Goal: Complete application form

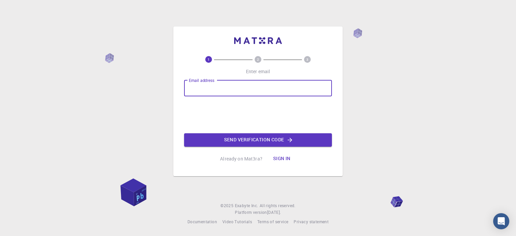
drag, startPoint x: 204, startPoint y: 81, endPoint x: 206, endPoint y: 84, distance: 3.6
click at [204, 81] on div "Email address Email address" at bounding box center [258, 88] width 148 height 16
click at [208, 88] on input "Email address" at bounding box center [258, 88] width 148 height 16
type input "2006158@eee.buet.ac.bd"
click at [250, 141] on button "Send verification code" at bounding box center [258, 139] width 148 height 13
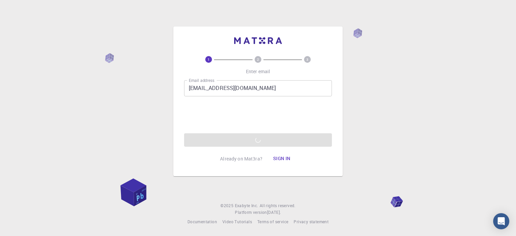
click at [241, 142] on div "Email address 2006158@eee.buet.ac.bd Email address 0cAFcWeA5osMCZwZ3hdp-keUt5SB…" at bounding box center [258, 113] width 148 height 67
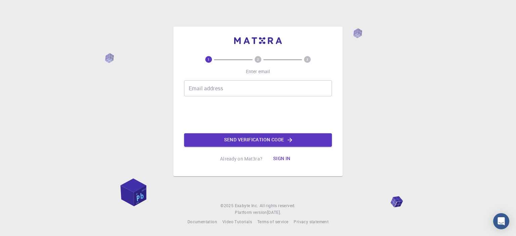
click at [196, 85] on div "Email address Email address" at bounding box center [258, 88] width 148 height 16
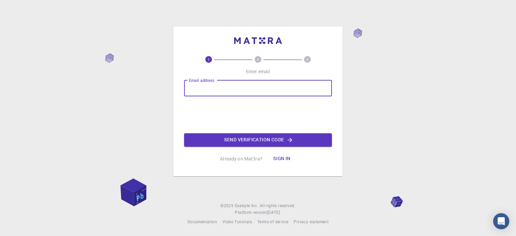
type input "[EMAIL_ADDRESS][DOMAIN_NAME]"
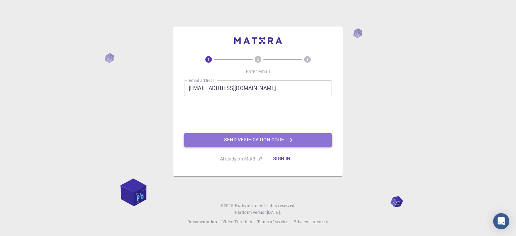
click at [273, 140] on button "Send verification code" at bounding box center [258, 139] width 148 height 13
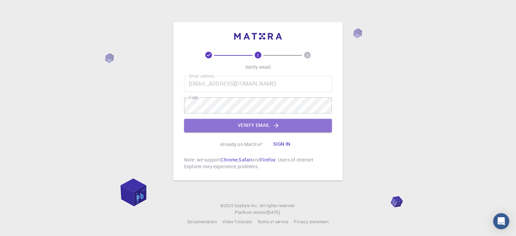
click at [257, 121] on button "Verify email" at bounding box center [258, 125] width 148 height 13
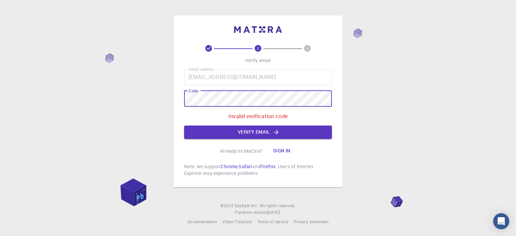
click at [161, 99] on div "2 3 Verify email Email address [EMAIL_ADDRESS][DOMAIN_NAME] Email address Code …" at bounding box center [258, 118] width 516 height 236
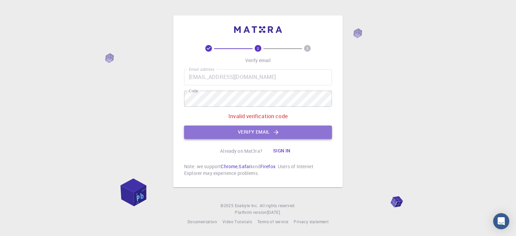
click at [282, 129] on button "Verify email" at bounding box center [258, 132] width 148 height 13
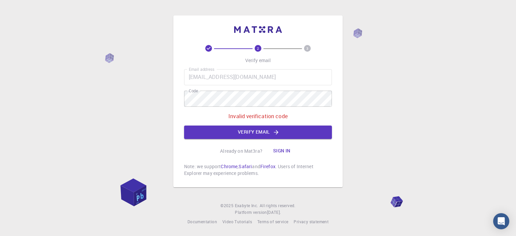
click at [262, 114] on p "Invalid verification code" at bounding box center [257, 116] width 59 height 8
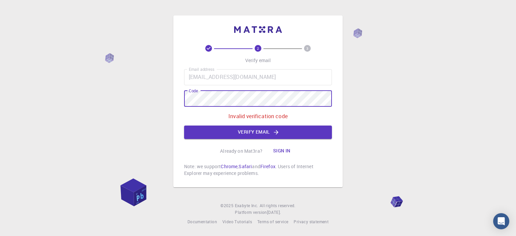
click at [154, 99] on div "2 3 Verify email Email address [EMAIL_ADDRESS][DOMAIN_NAME] Email address Code …" at bounding box center [258, 118] width 516 height 236
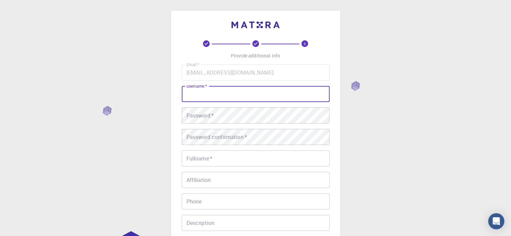
click at [213, 94] on input "username   *" at bounding box center [256, 94] width 148 height 16
type input "ahnaf"
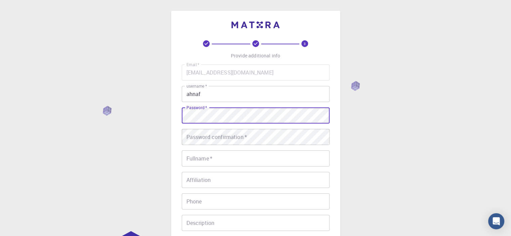
click at [174, 111] on div "3 Provide additional info Email   * [EMAIL_ADDRESS][DOMAIN_NAME] Email   * user…" at bounding box center [255, 154] width 169 height 287
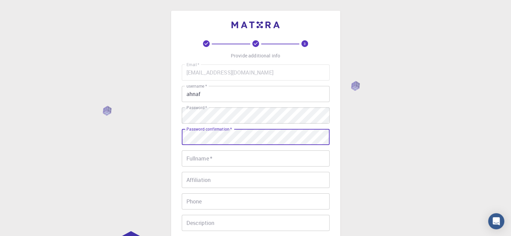
click at [213, 158] on input "Fullname   *" at bounding box center [256, 158] width 148 height 16
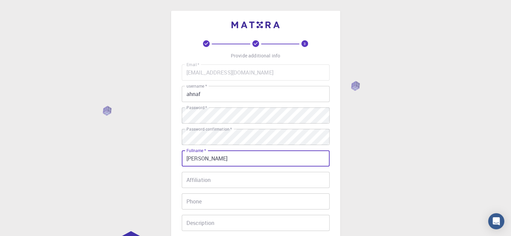
type input "[PERSON_NAME]"
click at [218, 185] on input "Affiliation" at bounding box center [256, 180] width 148 height 16
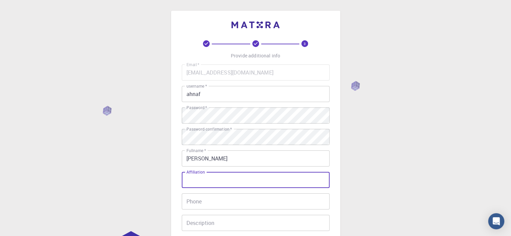
scroll to position [34, 0]
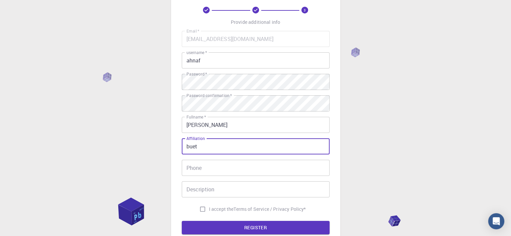
type input "buet"
click at [219, 171] on input "Phone" at bounding box center [256, 168] width 148 height 16
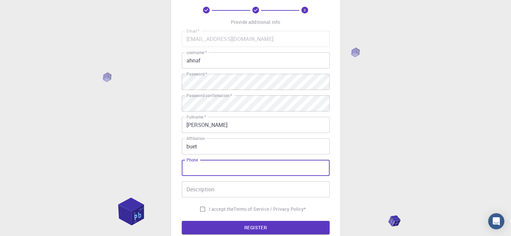
type input "1"
type input "01842228722"
click at [211, 189] on input "Description" at bounding box center [256, 189] width 148 height 16
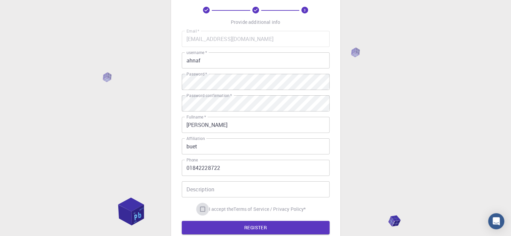
click at [198, 208] on input "I accept the Terms of Service / Privacy Policy *" at bounding box center [202, 209] width 13 height 13
checkbox input "true"
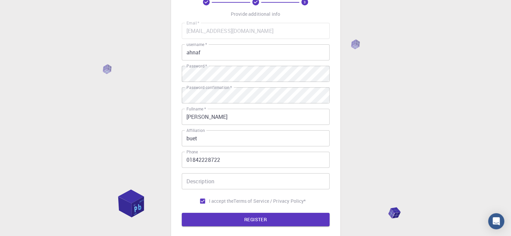
scroll to position [105, 0]
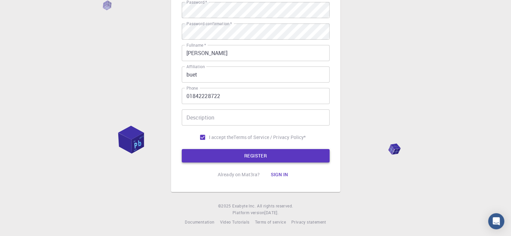
click at [227, 157] on button "REGISTER" at bounding box center [256, 155] width 148 height 13
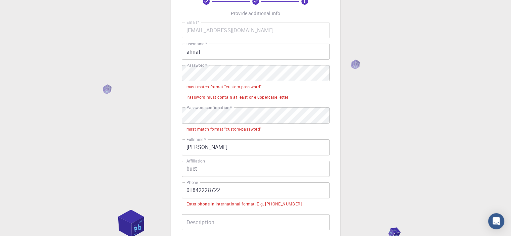
scroll to position [38, 0]
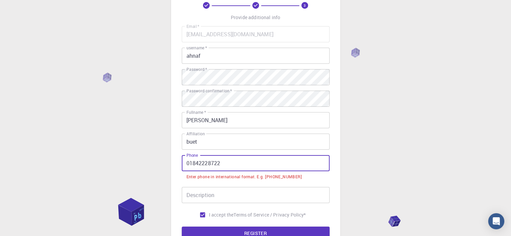
click at [187, 161] on input "01842228722" at bounding box center [256, 163] width 148 height 16
drag, startPoint x: 227, startPoint y: 161, endPoint x: 172, endPoint y: 162, distance: 55.8
click at [172, 162] on div "3 Provide additional info Email   * [EMAIL_ADDRESS][DOMAIN_NAME] Email   * user…" at bounding box center [255, 120] width 169 height 297
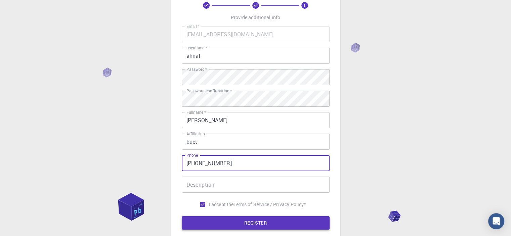
type input "[PHONE_NUMBER]"
click at [236, 223] on button "REGISTER" at bounding box center [256, 222] width 148 height 13
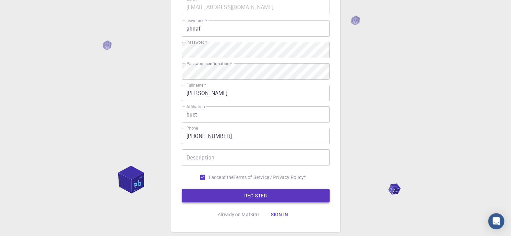
scroll to position [67, 0]
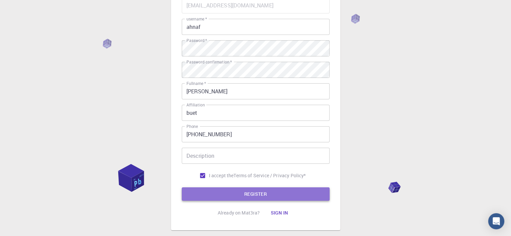
click at [256, 193] on button "REGISTER" at bounding box center [256, 193] width 148 height 13
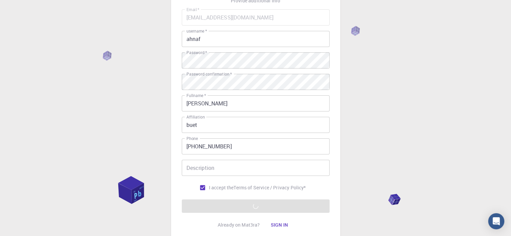
scroll to position [101, 0]
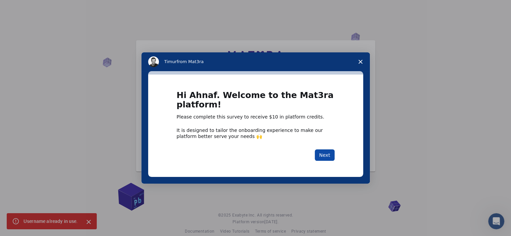
click at [329, 155] on button "Next" at bounding box center [325, 154] width 20 height 11
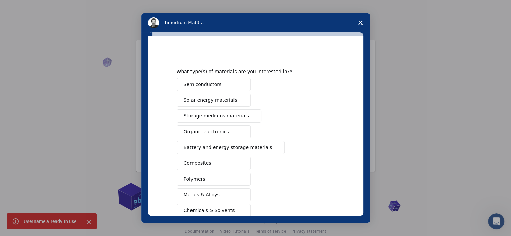
click at [238, 82] on span "Intercom messenger" at bounding box center [240, 84] width 5 height 5
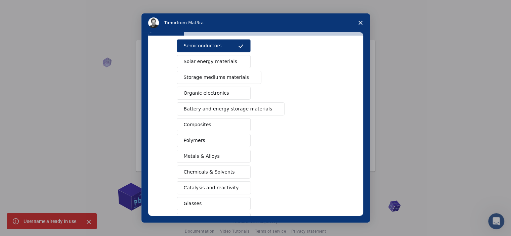
scroll to position [67, 0]
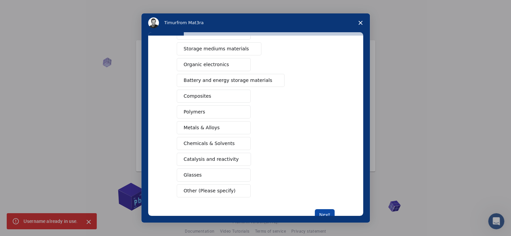
click at [325, 209] on button "Next" at bounding box center [325, 214] width 20 height 11
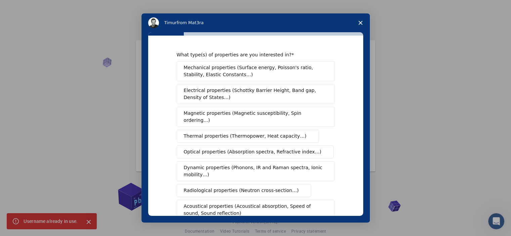
click at [275, 97] on span "Electrical properties (Schottky Barrier Height, Band gap, Density of States…)" at bounding box center [254, 94] width 140 height 14
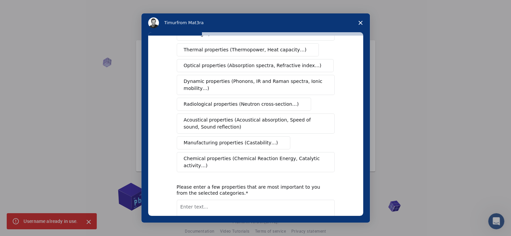
scroll to position [121, 0]
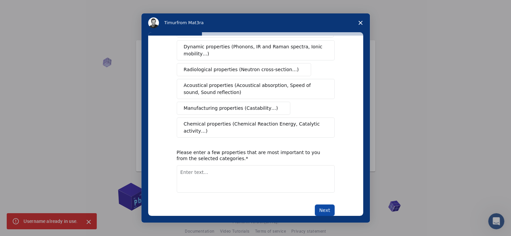
click at [323, 205] on button "Next" at bounding box center [325, 210] width 20 height 11
click at [255, 165] on textarea "Enter text..." at bounding box center [256, 179] width 158 height 28
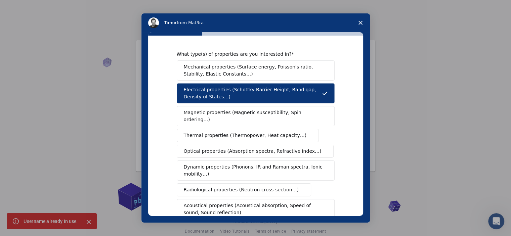
scroll to position [0, 0]
drag, startPoint x: 181, startPoint y: 86, endPoint x: 215, endPoint y: 89, distance: 34.3
click at [215, 89] on button "Electrical properties (Schottky Barrier Height, Band gap, Density of States…)" at bounding box center [256, 94] width 158 height 20
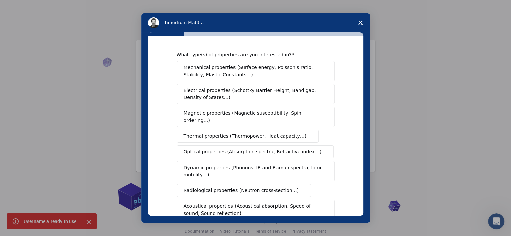
click at [218, 90] on span "Electrical properties (Schottky Barrier Height, Band gap, Density of States…)" at bounding box center [254, 94] width 140 height 14
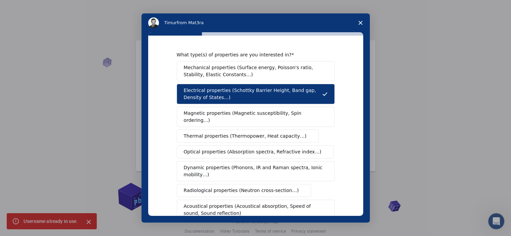
scroll to position [121, 0]
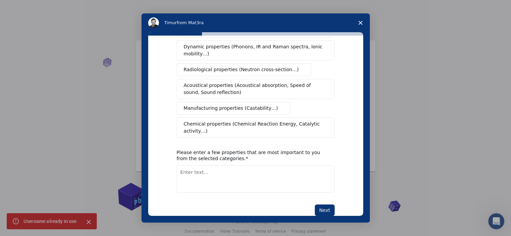
click at [218, 165] on textarea "Enter text..." at bounding box center [256, 179] width 158 height 28
type textarea "dos,barrier height"
click at [325, 205] on button "Next" at bounding box center [325, 210] width 20 height 11
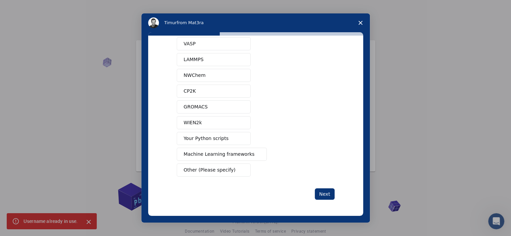
scroll to position [0, 0]
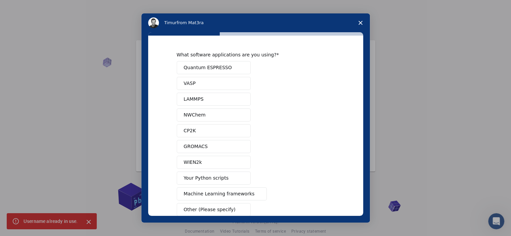
click at [229, 69] on button "Quantum ESPRESSO" at bounding box center [214, 67] width 74 height 13
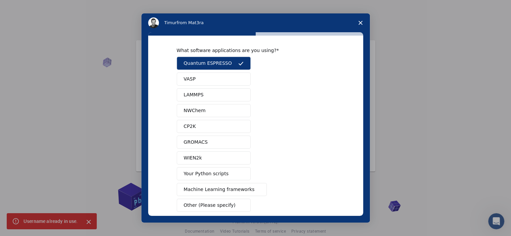
scroll to position [38, 0]
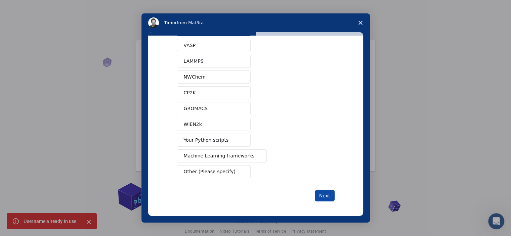
click at [316, 194] on button "Next" at bounding box center [325, 195] width 20 height 11
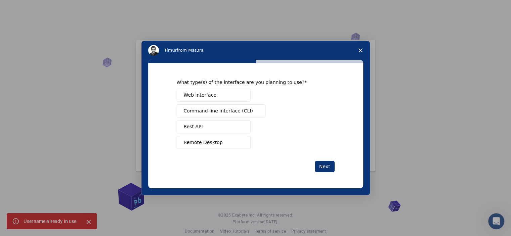
scroll to position [0, 0]
click at [195, 100] on button "Web interface" at bounding box center [214, 95] width 74 height 13
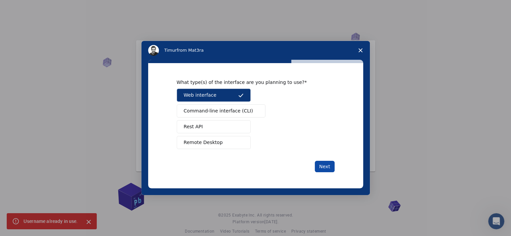
click at [320, 169] on button "Next" at bounding box center [325, 166] width 20 height 11
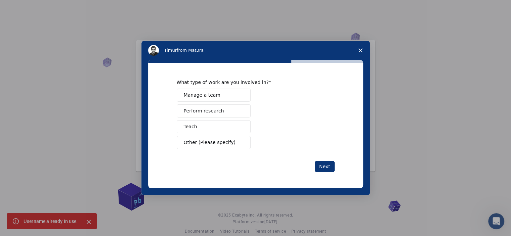
click at [221, 108] on button "Perform research" at bounding box center [214, 110] width 74 height 13
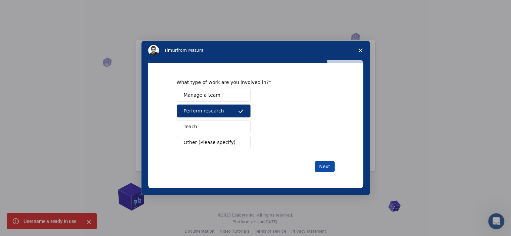
click at [323, 164] on button "Next" at bounding box center [325, 166] width 20 height 11
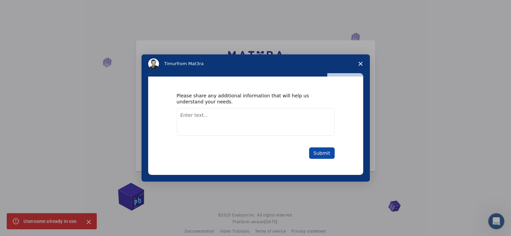
click at [321, 153] on button "Submit" at bounding box center [322, 152] width 26 height 11
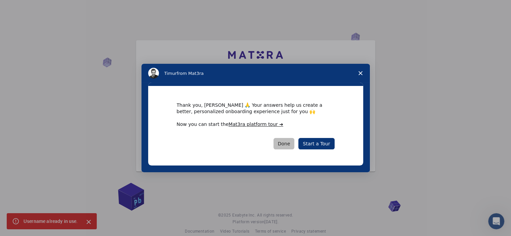
click at [284, 144] on button "Done" at bounding box center [283, 143] width 21 height 11
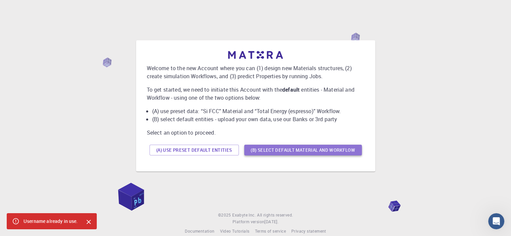
click at [269, 151] on button "(B) Select default material and workflow" at bounding box center [303, 150] width 118 height 11
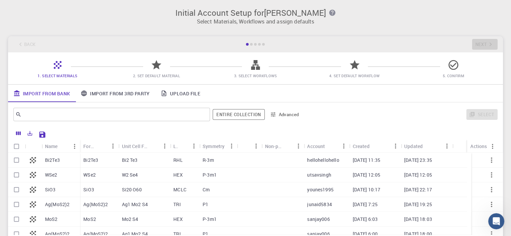
click at [89, 176] on p "WSe2" at bounding box center [89, 175] width 12 height 7
checkbox input "true"
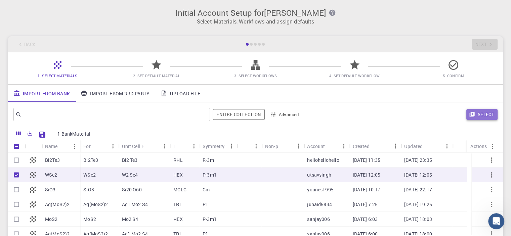
click at [473, 114] on icon "button" at bounding box center [472, 115] width 6 height 6
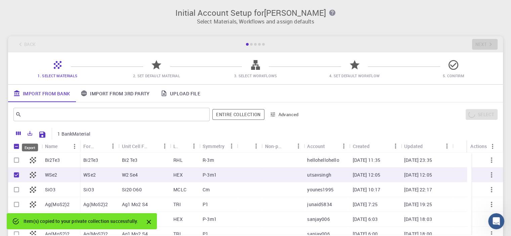
click at [33, 133] on icon "Export" at bounding box center [30, 133] width 6 height 6
click at [10, 134] on div "1 BankMaterial Name Formula Unit Cell Formula Lattice Symmetry Tags Non-periodi…" at bounding box center [255, 190] width 495 height 126
click at [150, 222] on icon "Close" at bounding box center [149, 222] width 4 height 4
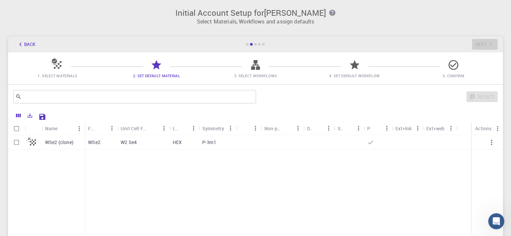
click at [57, 58] on div "1. Select Materials 2. Set Default Material 3. Select Workflows 4. Set Default …" at bounding box center [255, 68] width 495 height 32
click at [56, 60] on icon at bounding box center [54, 61] width 5 height 5
click at [55, 62] on icon at bounding box center [54, 61] width 5 height 5
click at [56, 69] on icon at bounding box center [58, 65] width 12 height 12
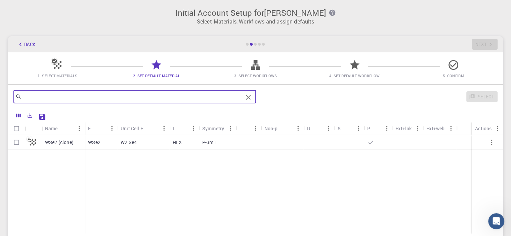
click at [43, 94] on input "text" at bounding box center [131, 96] width 221 height 9
click at [29, 97] on input "mos2" at bounding box center [131, 96] width 221 height 9
type input "Mos2"
click at [19, 128] on input "Select all rows" at bounding box center [16, 128] width 13 height 13
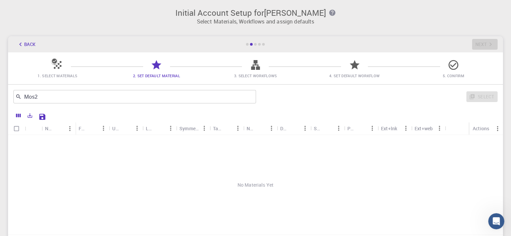
click at [16, 129] on input "Select all rows" at bounding box center [16, 128] width 13 height 13
checkbox input "false"
click at [250, 95] on icon "Clear" at bounding box center [248, 97] width 8 height 8
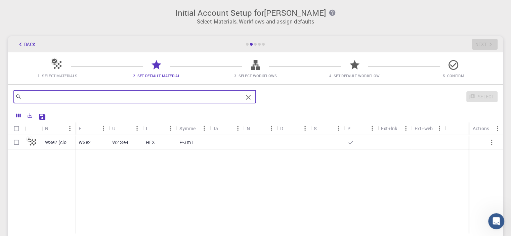
click at [53, 140] on p "WSe2 (clone)" at bounding box center [58, 142] width 27 height 7
checkbox input "true"
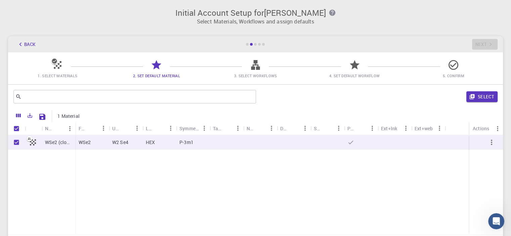
click at [53, 141] on p "WSe2 (clone)" at bounding box center [58, 142] width 27 height 7
checkbox input "false"
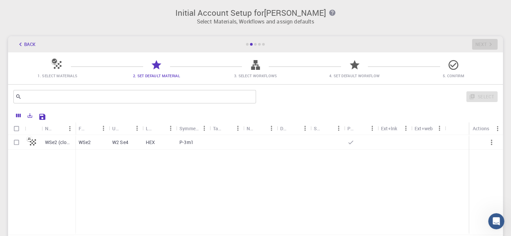
click at [257, 66] on icon at bounding box center [256, 65] width 12 height 12
click at [454, 66] on icon at bounding box center [453, 65] width 12 height 12
click at [360, 67] on icon at bounding box center [355, 65] width 12 height 12
click at [238, 144] on div at bounding box center [227, 142] width 34 height 15
checkbox input "true"
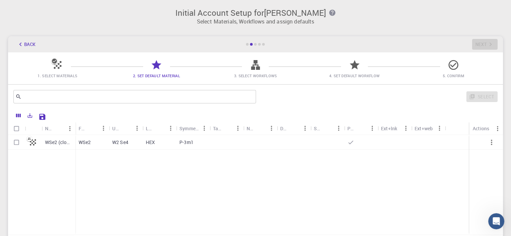
checkbox input "true"
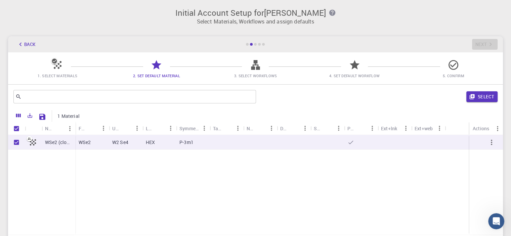
click at [478, 91] on div "Select" at bounding box center [378, 97] width 239 height 16
click at [480, 93] on button "Select" at bounding box center [481, 96] width 31 height 11
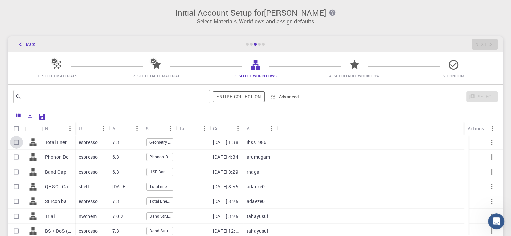
click at [16, 143] on input "Select row" at bounding box center [16, 142] width 13 height 13
checkbox input "true"
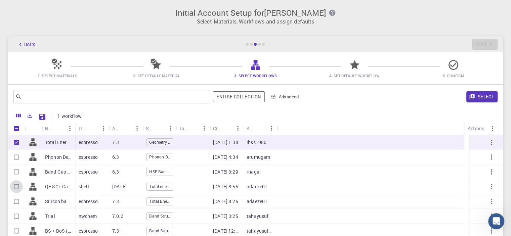
click at [17, 187] on input "Select row" at bounding box center [16, 186] width 13 height 13
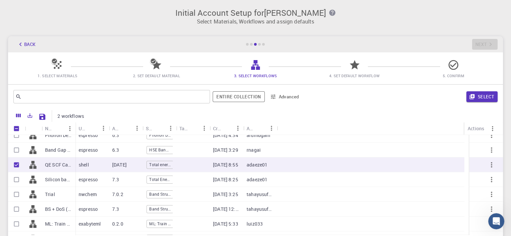
scroll to position [34, 0]
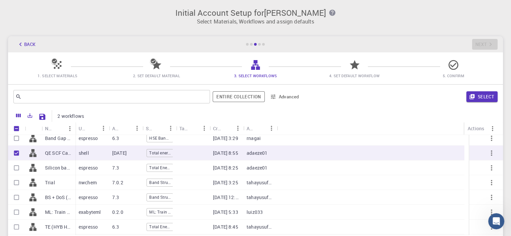
click at [15, 151] on input "Unselect row" at bounding box center [16, 153] width 13 height 13
checkbox input "false"
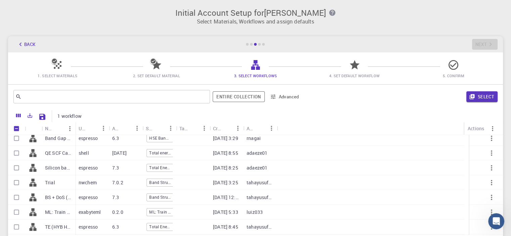
click at [17, 200] on input "Select row" at bounding box center [16, 197] width 13 height 13
checkbox input "true"
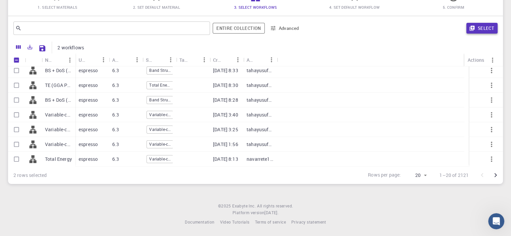
click at [481, 27] on button "Select" at bounding box center [481, 28] width 31 height 11
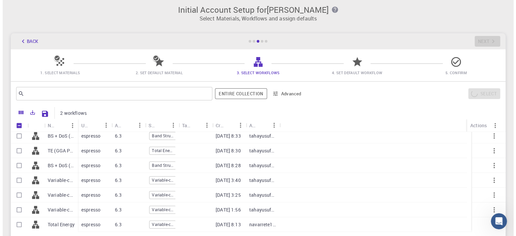
scroll to position [0, 0]
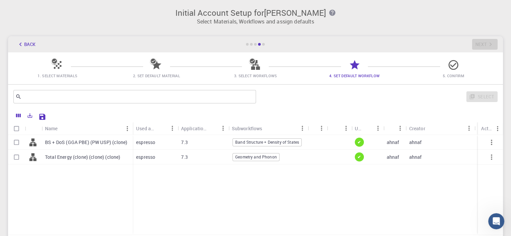
click at [15, 146] on input "Select row" at bounding box center [16, 142] width 13 height 13
checkbox input "true"
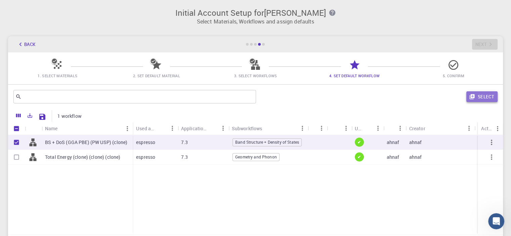
click at [472, 95] on icon "button" at bounding box center [471, 96] width 5 height 5
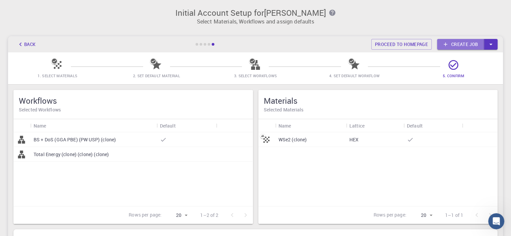
click at [459, 44] on link "Create job" at bounding box center [460, 44] width 47 height 11
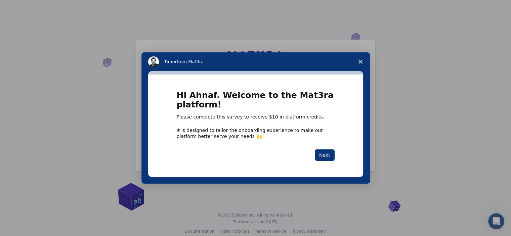
click at [358, 56] on span "Close survey" at bounding box center [360, 61] width 19 height 19
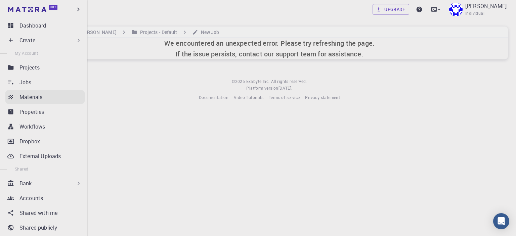
click at [43, 93] on div "Materials" at bounding box center [51, 97] width 65 height 8
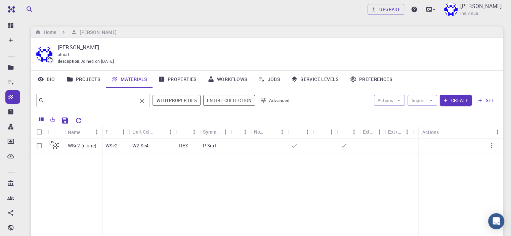
click at [66, 99] on input "text" at bounding box center [90, 100] width 92 height 9
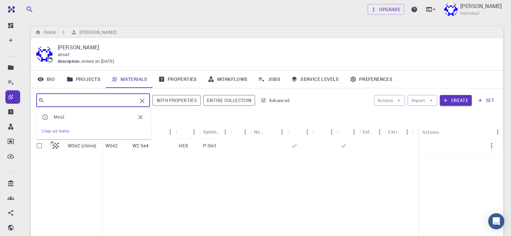
click at [69, 115] on span "Mos2" at bounding box center [94, 117] width 81 height 7
type input "Mos2"
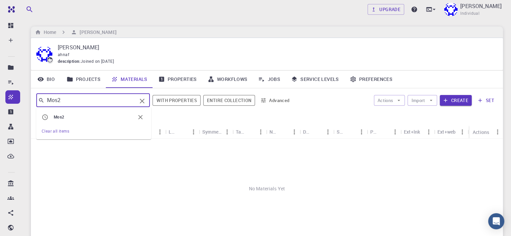
click at [63, 104] on input "Mos2" at bounding box center [90, 100] width 92 height 9
click at [141, 101] on icon "Clear" at bounding box center [142, 101] width 8 height 8
drag, startPoint x: 143, startPoint y: 96, endPoint x: 143, endPoint y: 100, distance: 3.7
click at [143, 97] on button "Clear" at bounding box center [142, 101] width 11 height 11
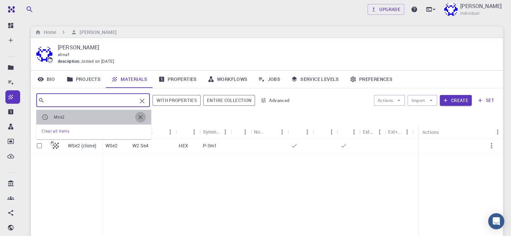
click at [141, 115] on icon "button" at bounding box center [140, 117] width 7 height 7
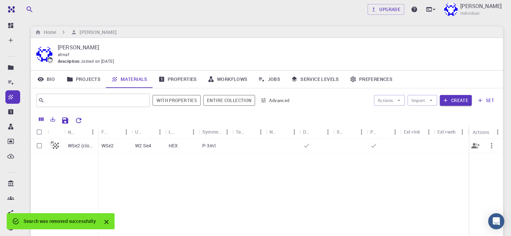
click at [106, 145] on p "WSe2" at bounding box center [107, 145] width 12 height 7
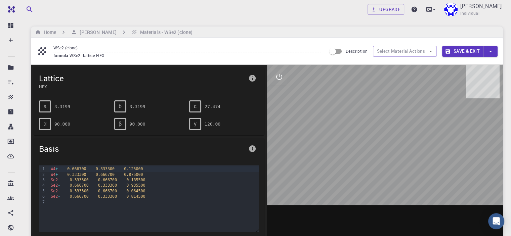
drag, startPoint x: 319, startPoint y: 90, endPoint x: 337, endPoint y: 123, distance: 37.9
click at [337, 123] on div at bounding box center [385, 169] width 236 height 209
click at [387, 48] on button "Select Material Actions" at bounding box center [405, 51] width 64 height 11
click at [431, 51] on icon "button" at bounding box center [431, 51] width 6 height 6
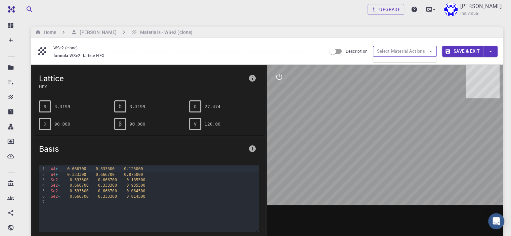
click at [431, 51] on icon "button" at bounding box center [431, 51] width 6 height 6
drag, startPoint x: 370, startPoint y: 72, endPoint x: 414, endPoint y: 108, distance: 57.0
click at [414, 108] on div at bounding box center [385, 169] width 236 height 209
click at [254, 145] on icon "info" at bounding box center [252, 149] width 8 height 8
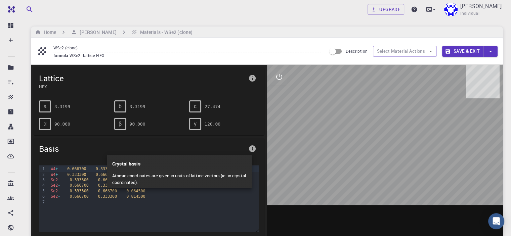
click at [254, 145] on div at bounding box center [255, 118] width 511 height 236
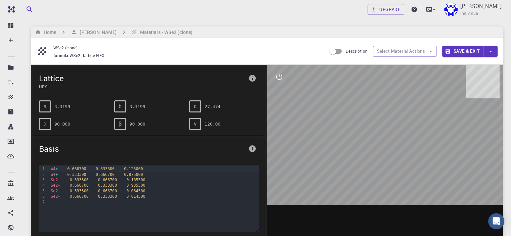
click at [195, 124] on span "γ" at bounding box center [195, 124] width 3 height 6
click at [193, 107] on div "c" at bounding box center [195, 106] width 12 height 12
drag, startPoint x: 120, startPoint y: 107, endPoint x: 77, endPoint y: 108, distance: 43.7
click at [109, 108] on div "b 3.3199" at bounding box center [146, 103] width 75 height 17
click at [436, 50] on button "Select Material Actions" at bounding box center [405, 51] width 64 height 11
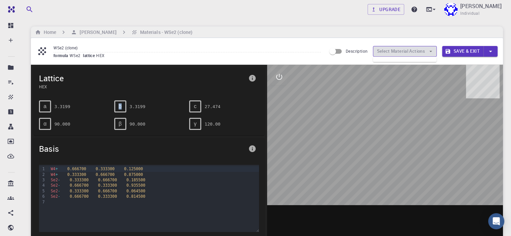
click at [434, 49] on button "Select Material Actions" at bounding box center [405, 51] width 64 height 11
click at [492, 51] on icon "button" at bounding box center [490, 51] width 7 height 7
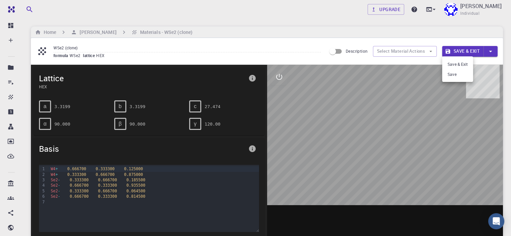
click at [492, 51] on div at bounding box center [255, 118] width 511 height 236
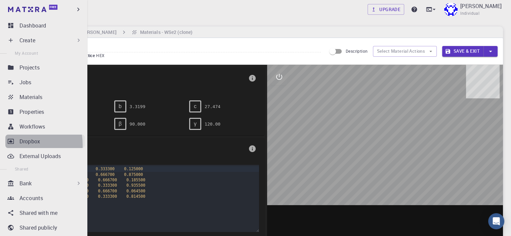
click at [14, 145] on link "Dropbox" at bounding box center [44, 141] width 79 height 13
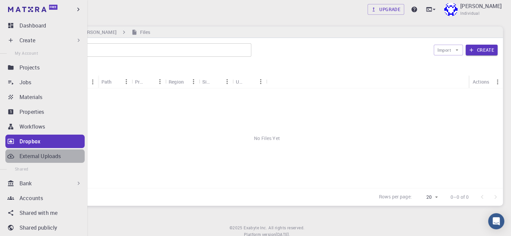
click at [50, 153] on p "External Uploads" at bounding box center [39, 156] width 41 height 8
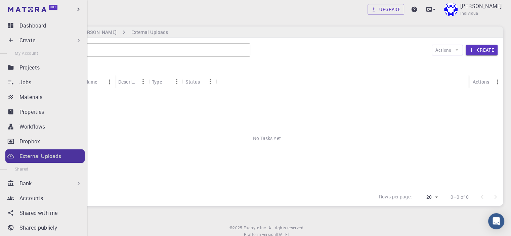
click at [50, 153] on p "External Uploads" at bounding box center [40, 156] width 42 height 8
